Goal: Check status

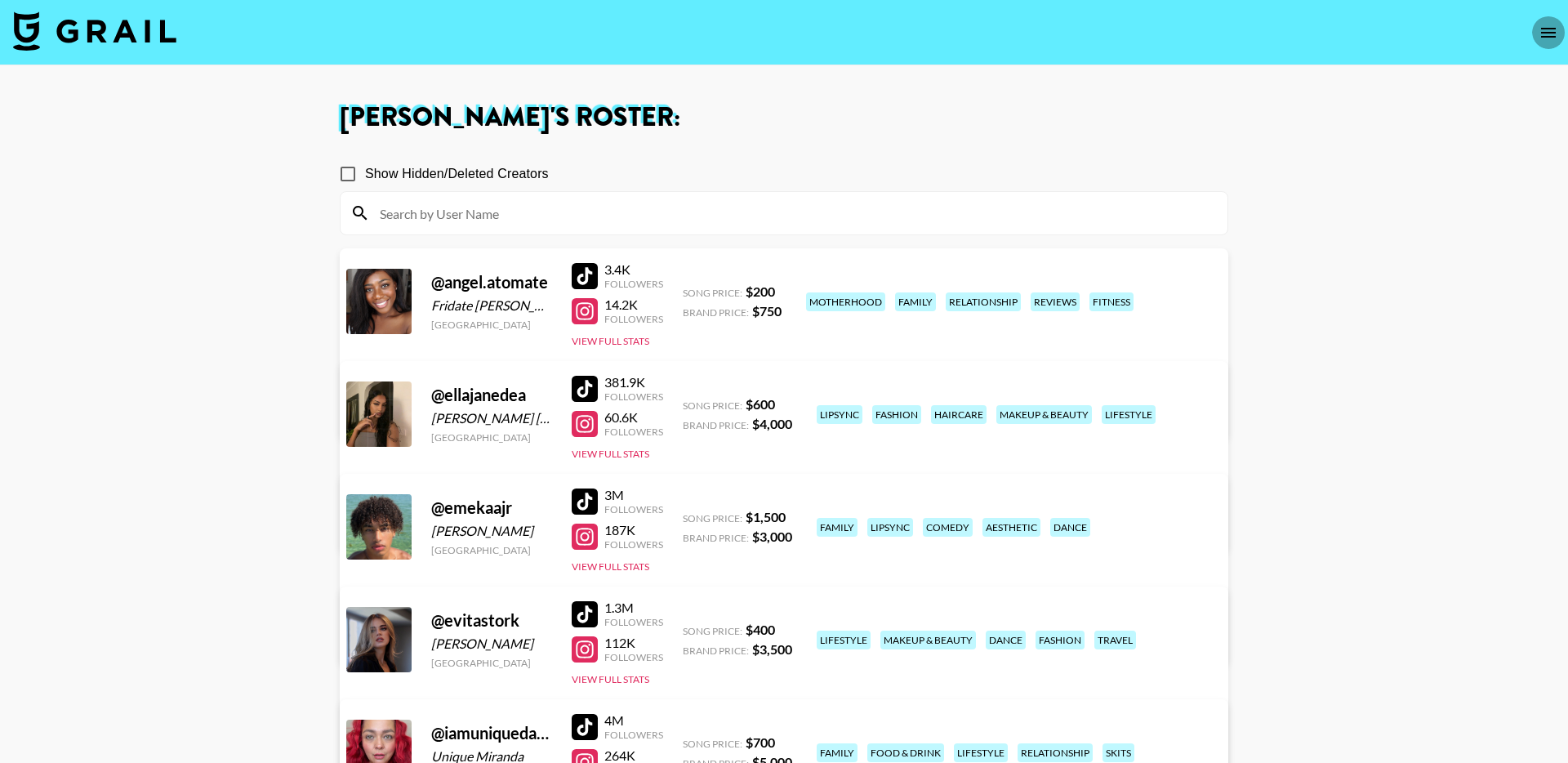
click at [1545, 34] on icon "open drawer" at bounding box center [1548, 32] width 19 height 19
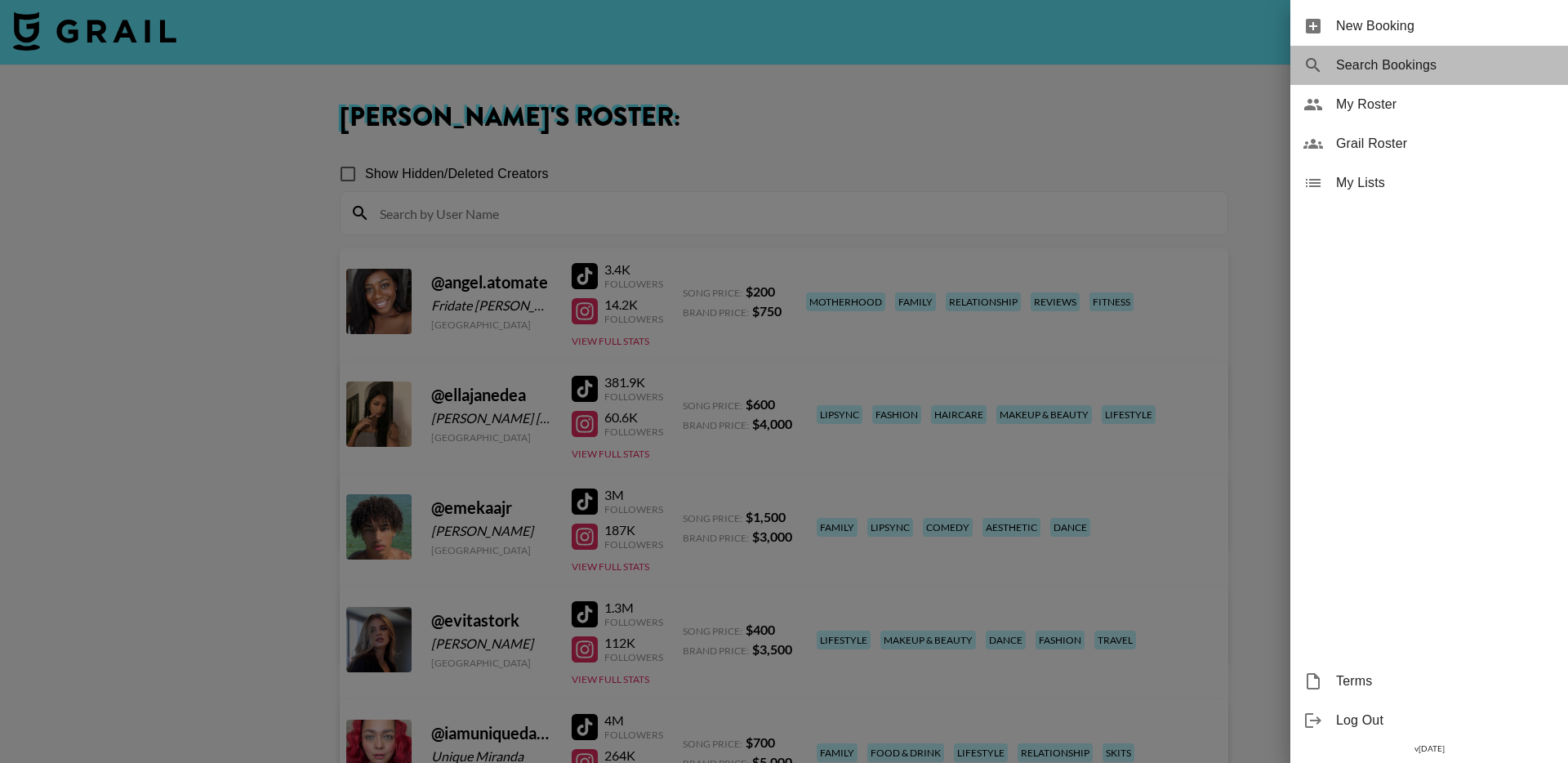
click at [1430, 70] on span "Search Bookings" at bounding box center [1445, 65] width 219 height 19
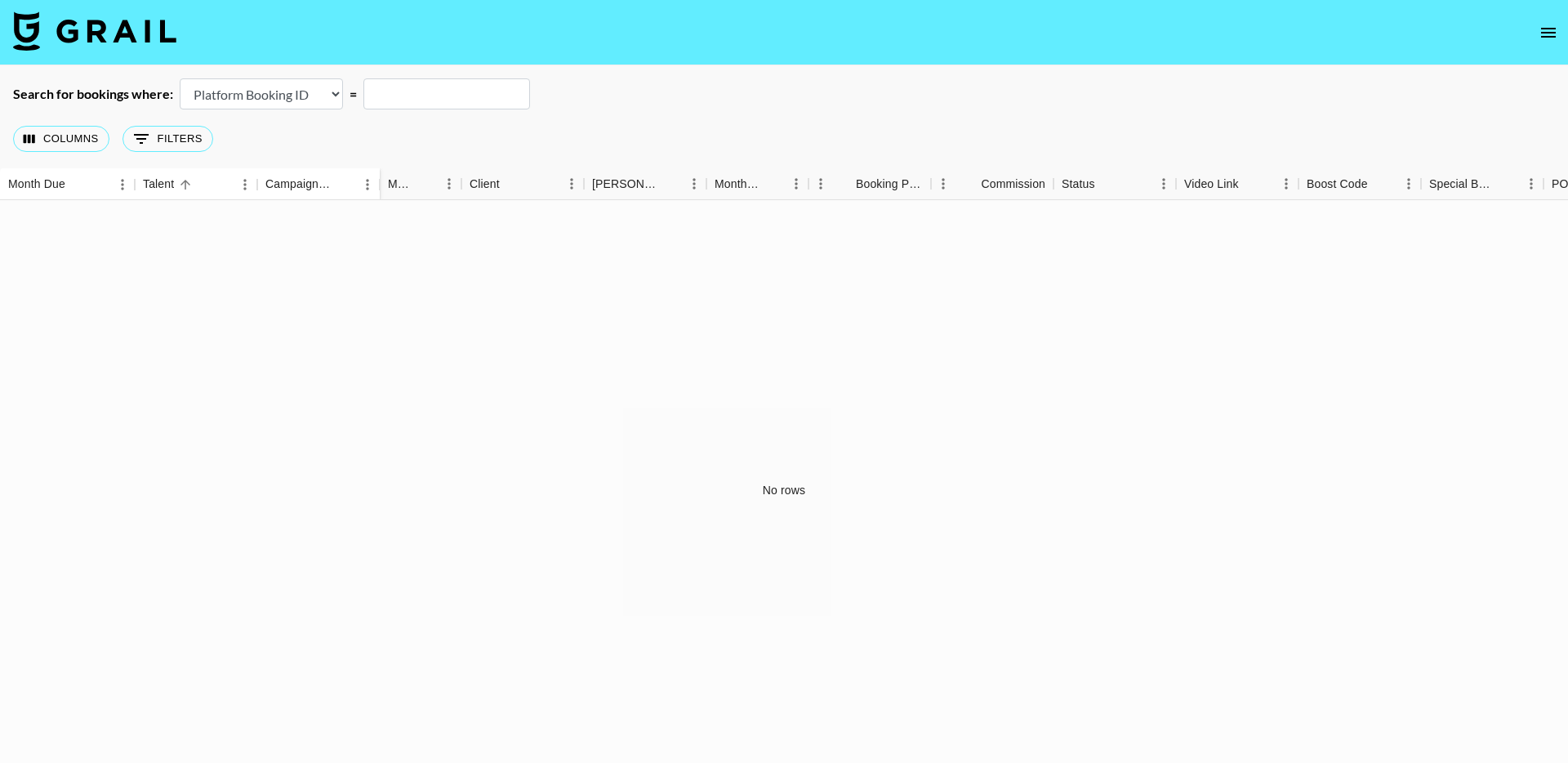
click at [325, 98] on select "Airtable Booking ID Platform Booking ID Platform Campaign ID" at bounding box center [261, 94] width 163 height 31
select select "airtableId"
click at [486, 97] on input "text" at bounding box center [447, 94] width 167 height 31
paste input "recfvAVyOqxhncPbK"
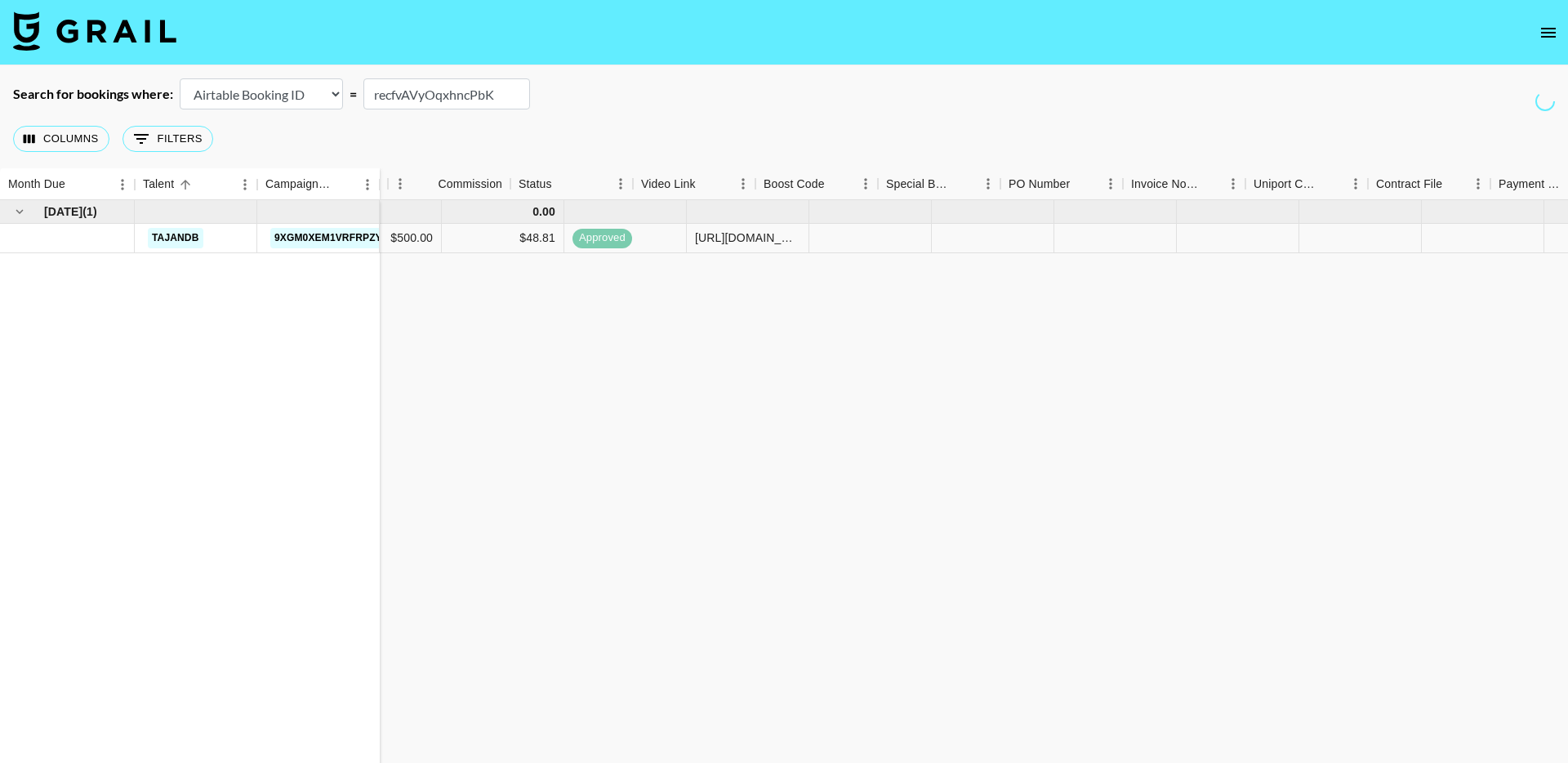
scroll to position [0, 898]
type input "recfvAVyOqxhncPbK"
click at [1423, 238] on link "[URL][DOMAIN_NAME]" at bounding box center [1450, 238] width 124 height 17
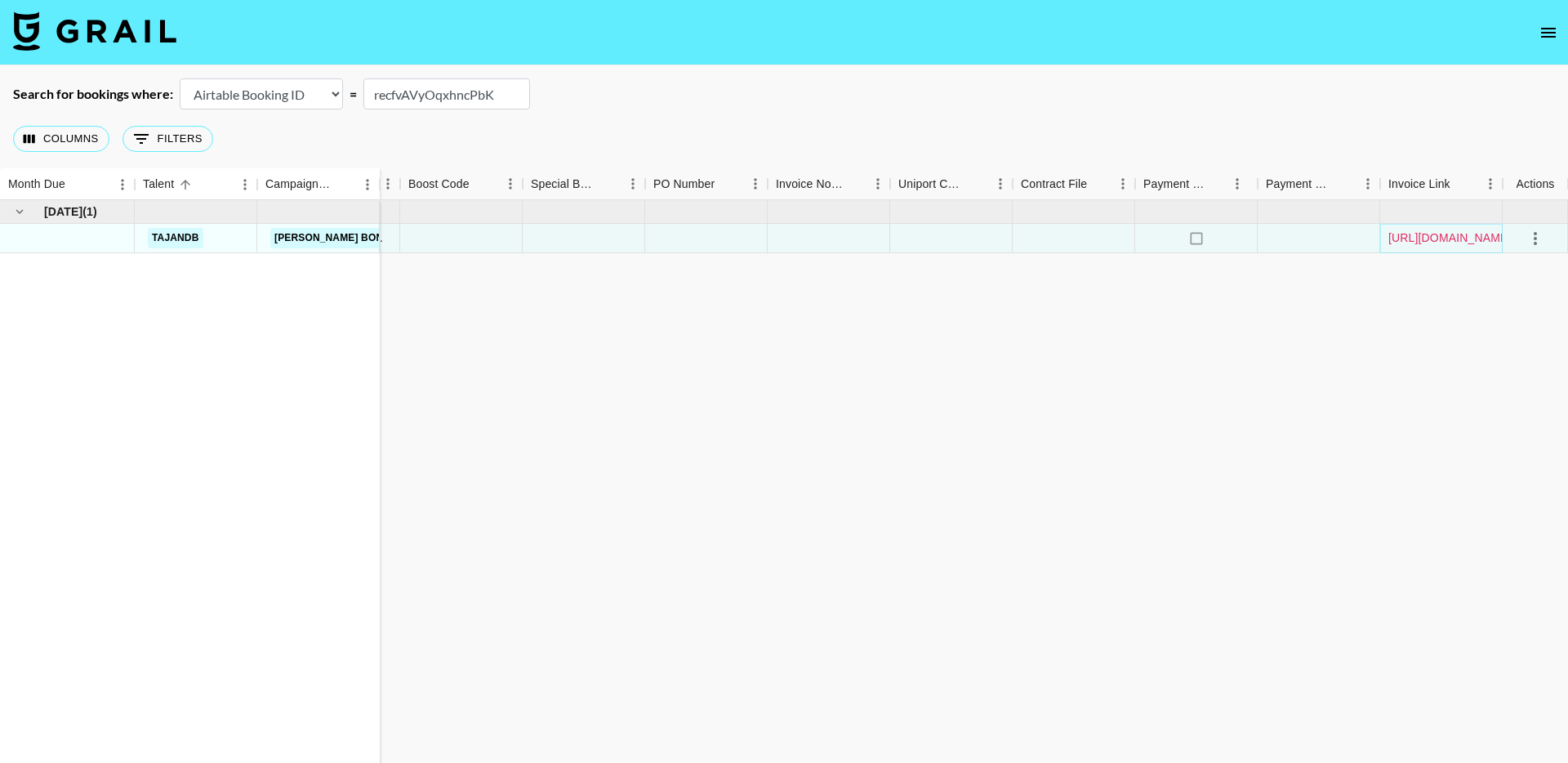
click at [1458, 233] on link "[URL][DOMAIN_NAME]" at bounding box center [1450, 238] width 124 height 17
